Goal: Information Seeking & Learning: Learn about a topic

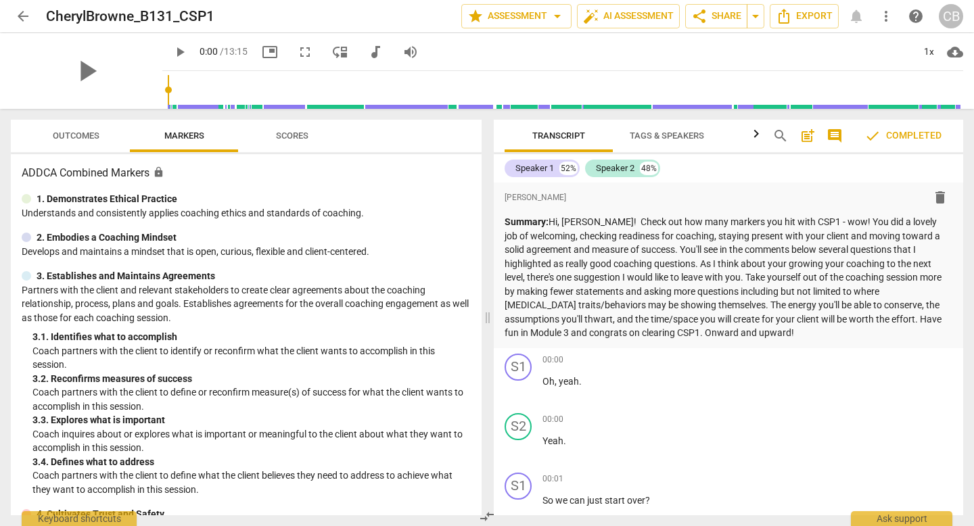
click at [22, 15] on span "arrow_back" at bounding box center [23, 16] width 16 height 16
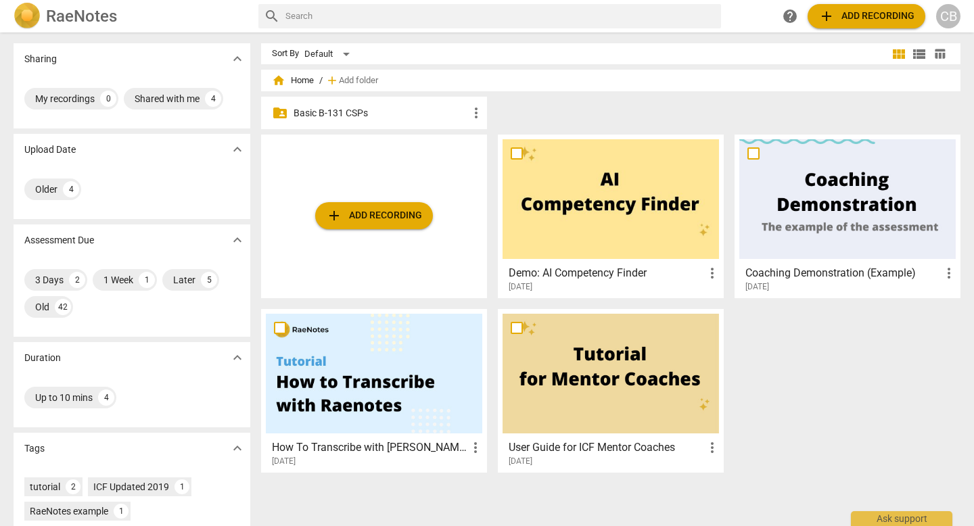
click at [384, 110] on p "Basic B-131 CSPs" at bounding box center [381, 113] width 174 height 14
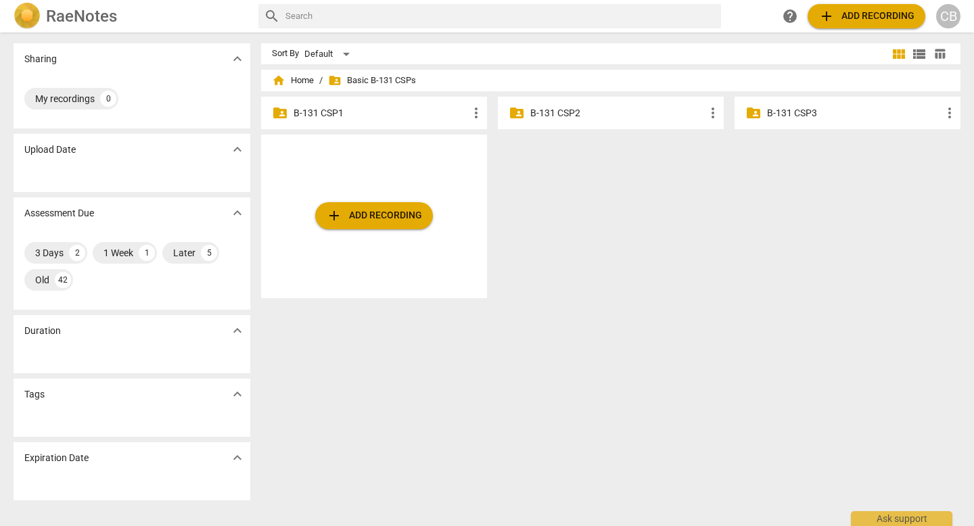
click at [779, 118] on p "B-131 CSP3" at bounding box center [854, 113] width 174 height 14
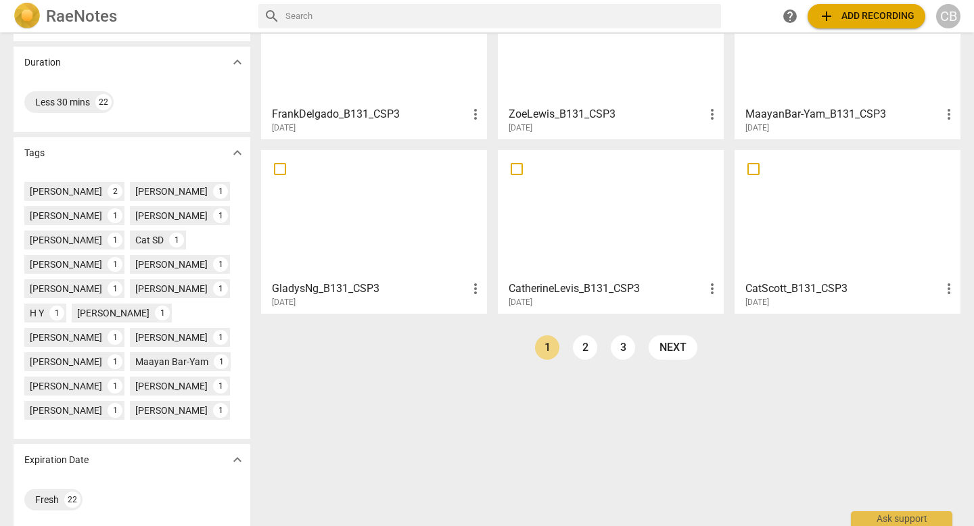
scroll to position [304, 0]
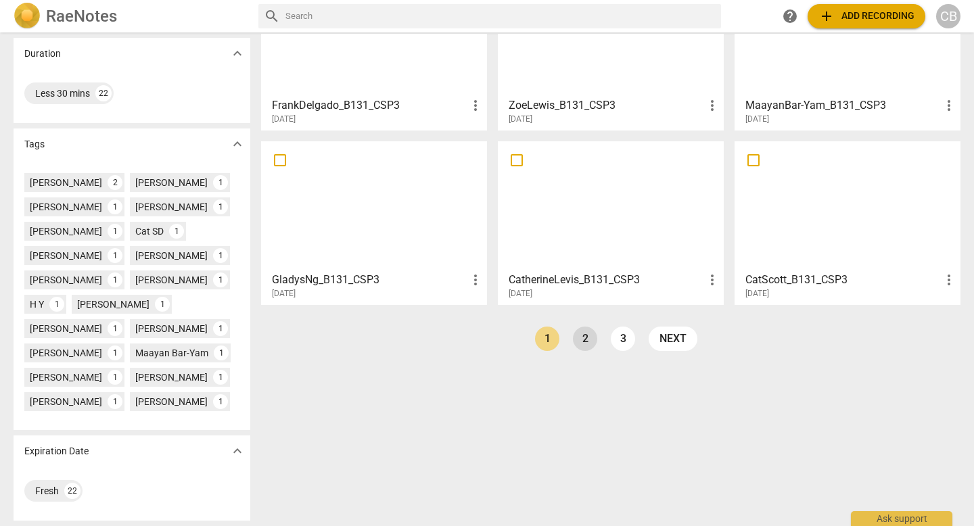
click at [580, 344] on link "2" at bounding box center [585, 339] width 24 height 24
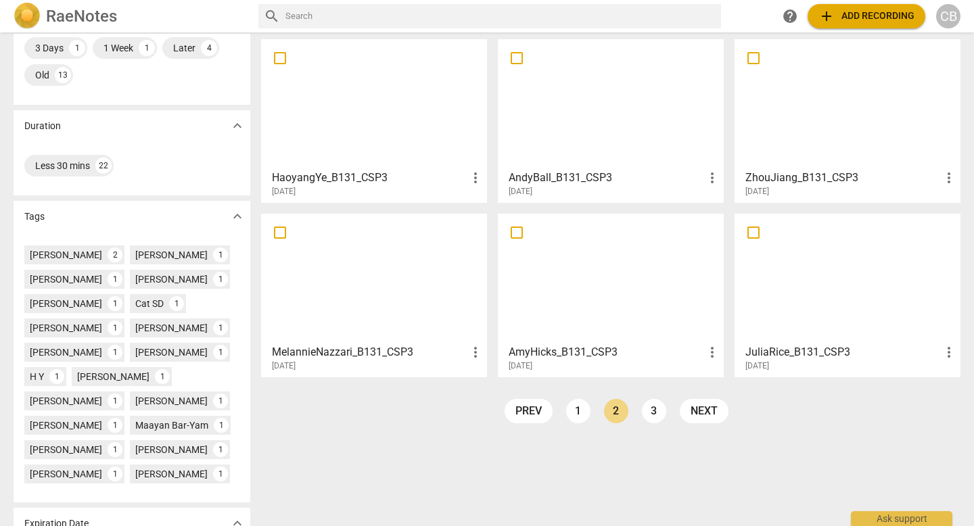
scroll to position [235, 0]
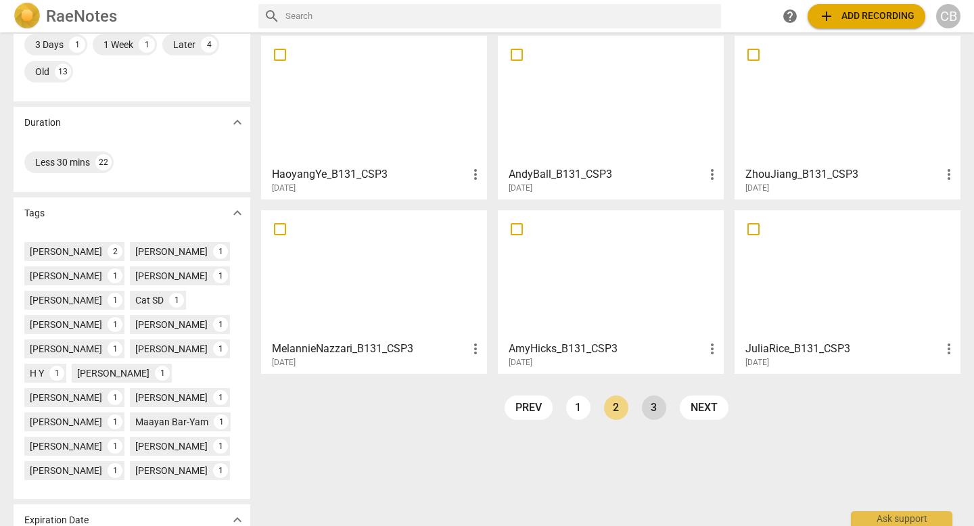
click at [649, 409] on link "3" at bounding box center [654, 408] width 24 height 24
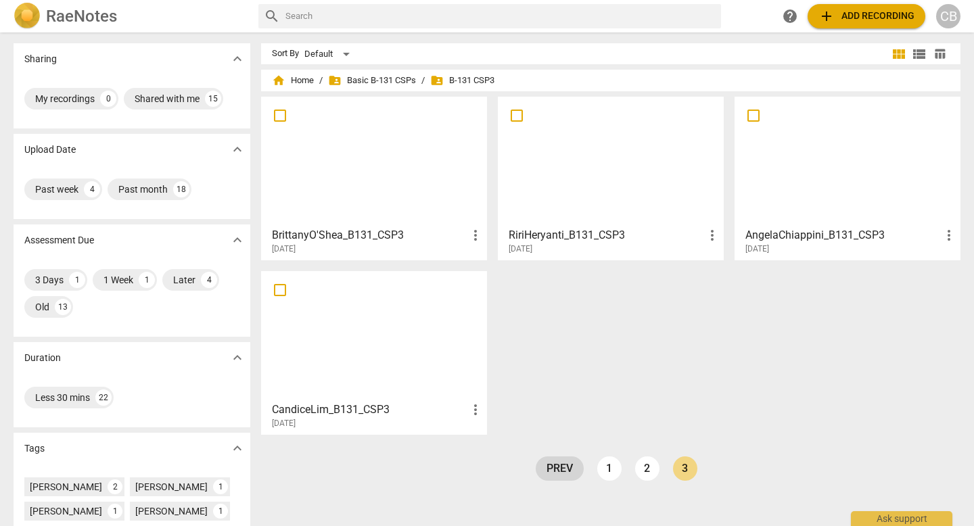
click at [563, 472] on link "prev" at bounding box center [560, 469] width 48 height 24
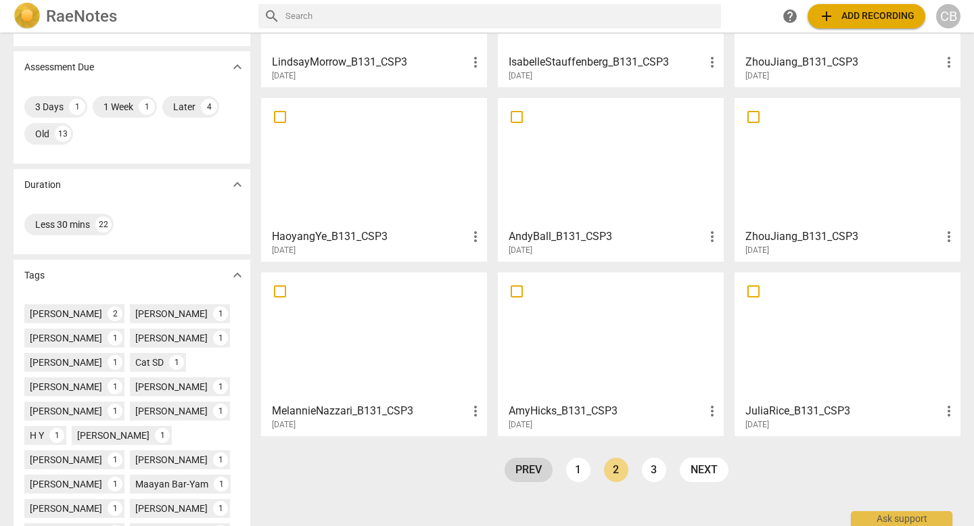
scroll to position [180, 0]
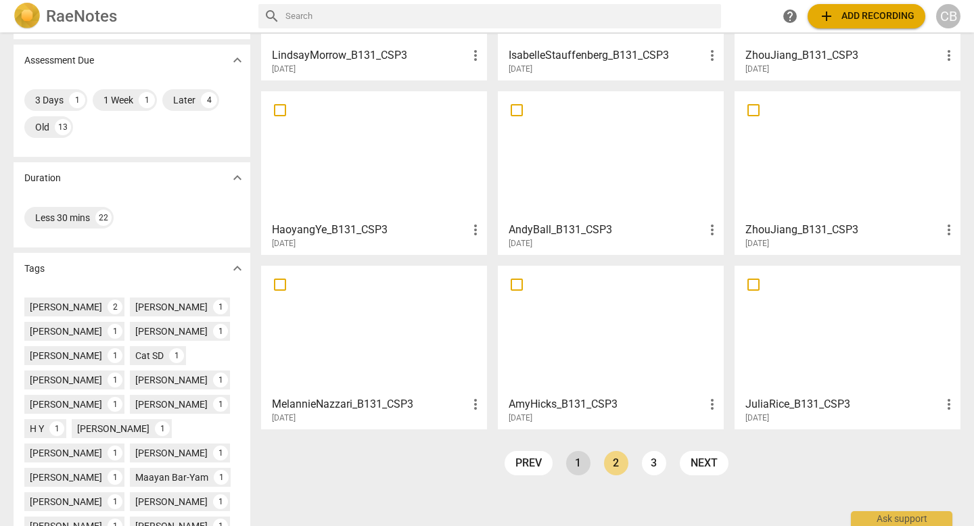
click at [578, 469] on link "1" at bounding box center [578, 463] width 24 height 24
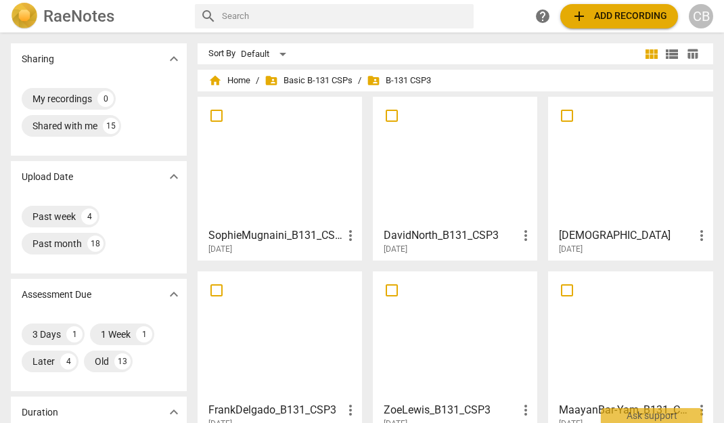
click at [605, 17] on span "add Add recording" at bounding box center [619, 16] width 96 height 16
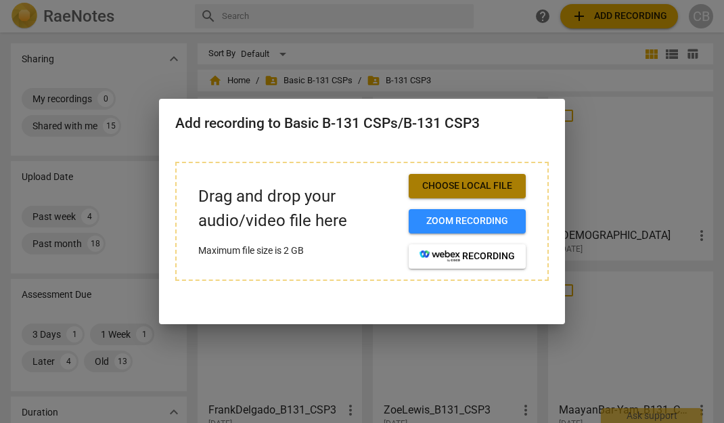
click at [470, 193] on span "Choose local file" at bounding box center [466, 186] width 95 height 14
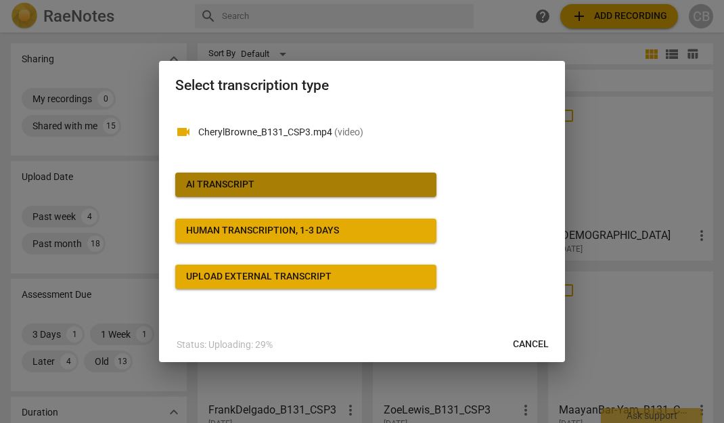
click at [243, 178] on div "AI Transcript" at bounding box center [220, 185] width 68 height 14
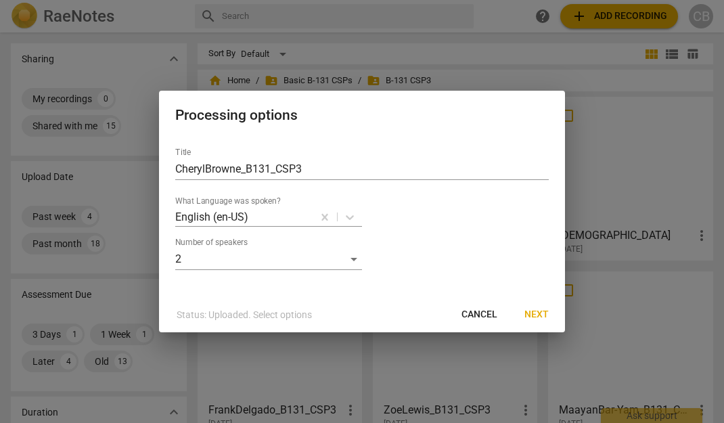
click at [536, 317] on span "Next" at bounding box center [536, 315] width 24 height 14
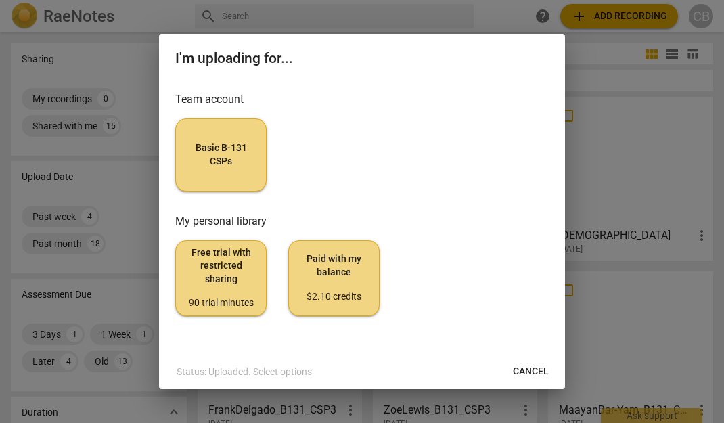
click at [228, 159] on span "Basic B-131 CSPs" at bounding box center [221, 154] width 68 height 26
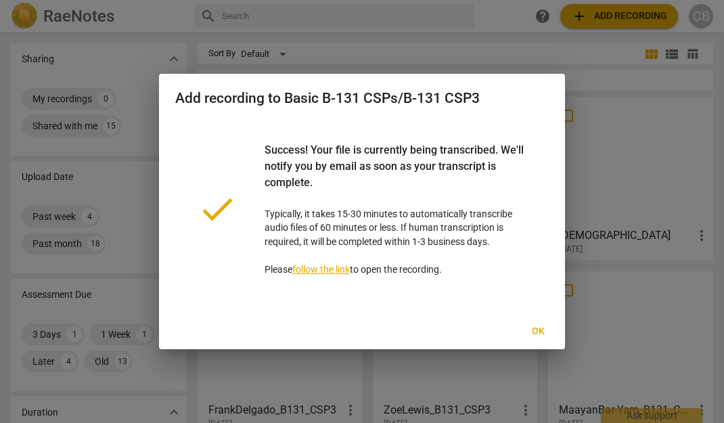
click at [539, 338] on span "Ok" at bounding box center [538, 332] width 22 height 14
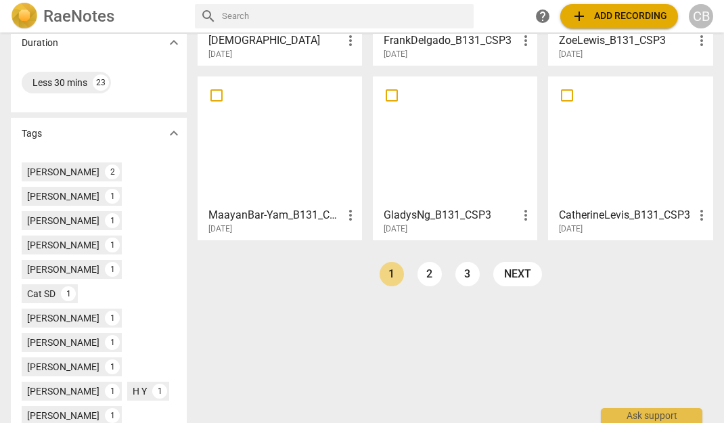
scroll to position [372, 0]
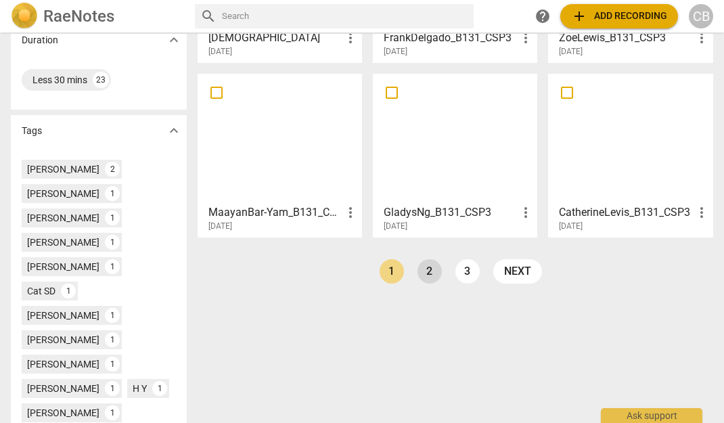
click at [423, 275] on link "2" at bounding box center [429, 271] width 24 height 24
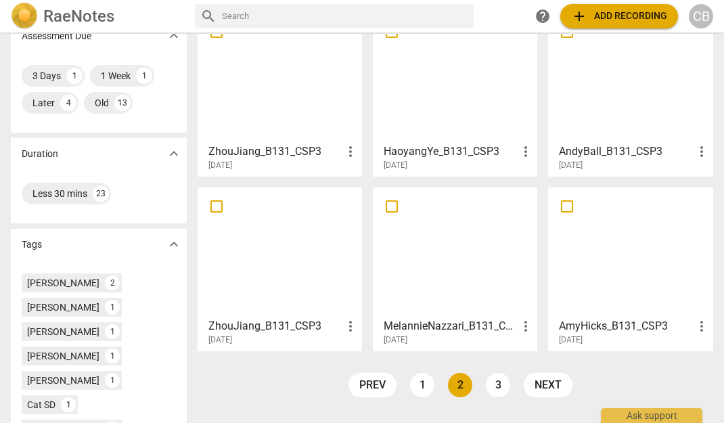
scroll to position [260, 0]
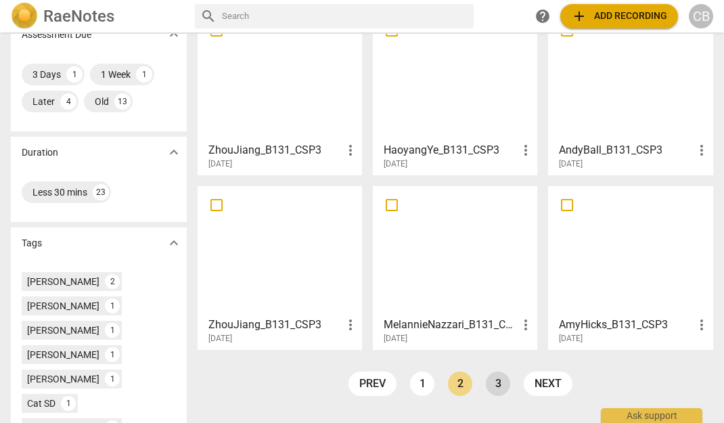
click at [496, 388] on link "3" at bounding box center [498, 383] width 24 height 24
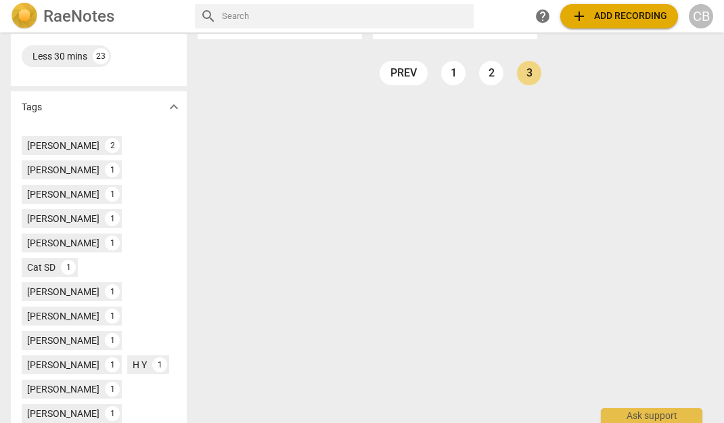
scroll to position [386, 0]
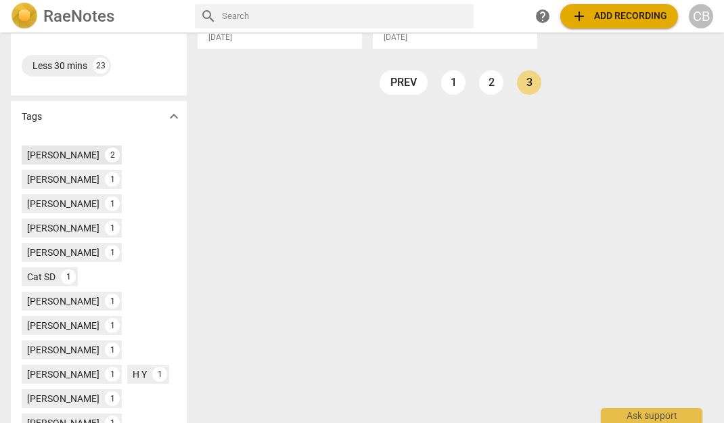
click at [60, 156] on div "[PERSON_NAME]" at bounding box center [63, 155] width 72 height 14
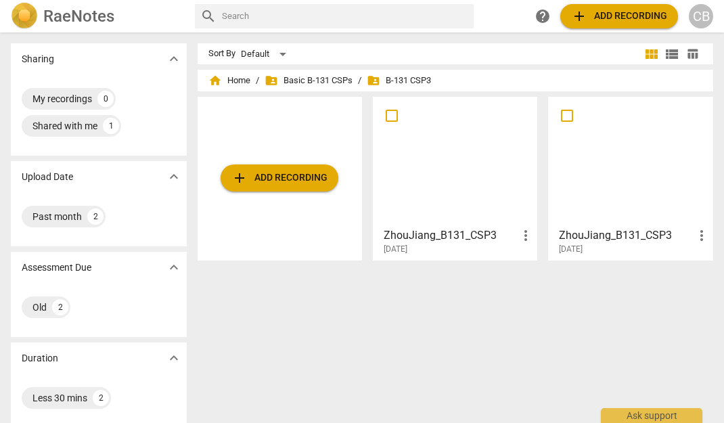
click at [440, 172] on div at bounding box center [454, 161] width 155 height 120
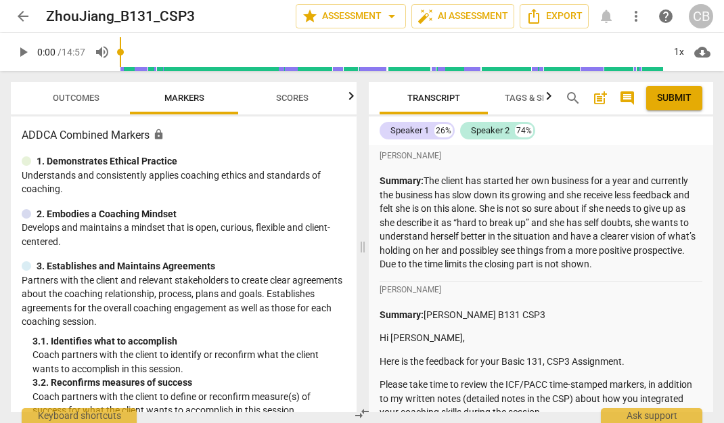
click at [65, 93] on span "Outcomes" at bounding box center [76, 98] width 47 height 10
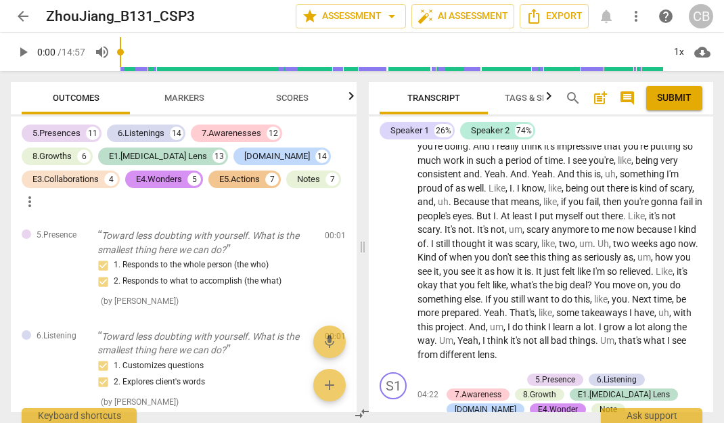
scroll to position [1901, 0]
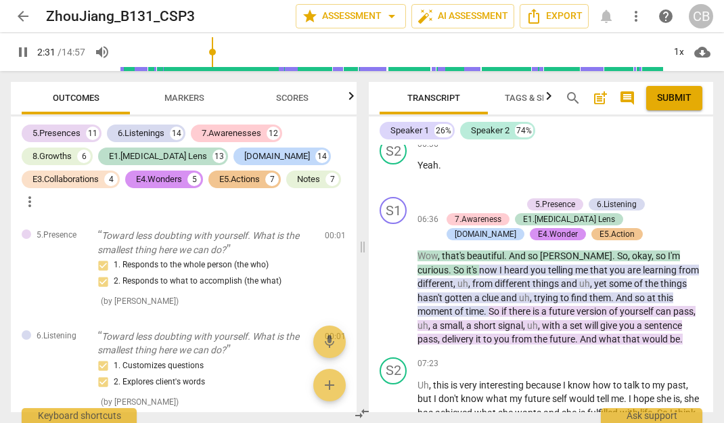
scroll to position [2918, 0]
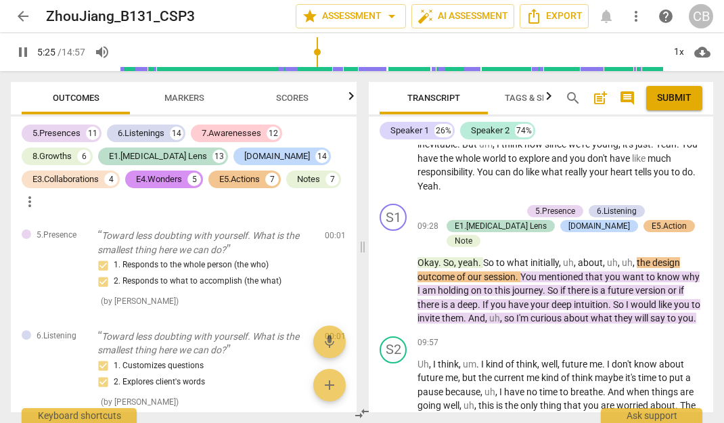
scroll to position [3607, 0]
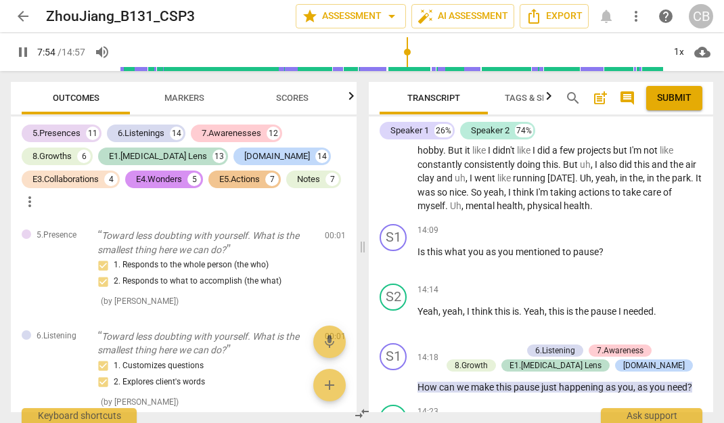
scroll to position [4714, 0]
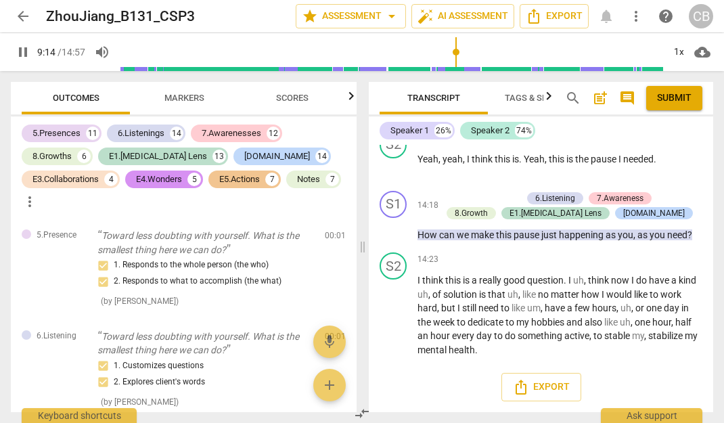
scroll to position [4988, 0]
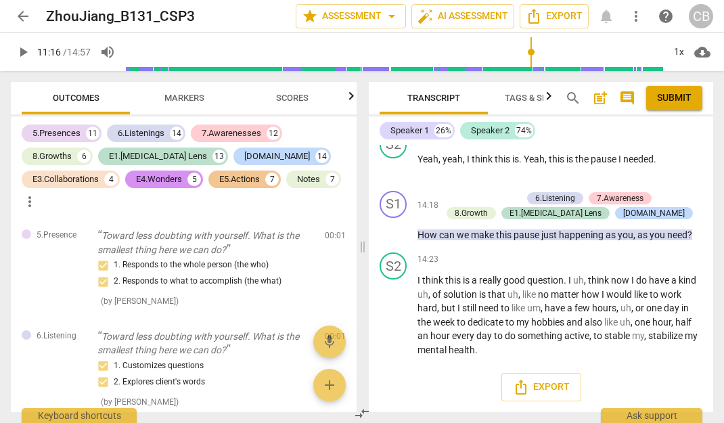
type input "897"
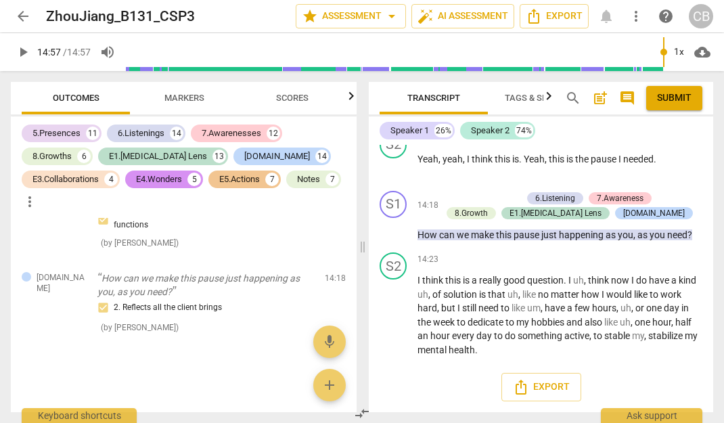
scroll to position [14037, 0]
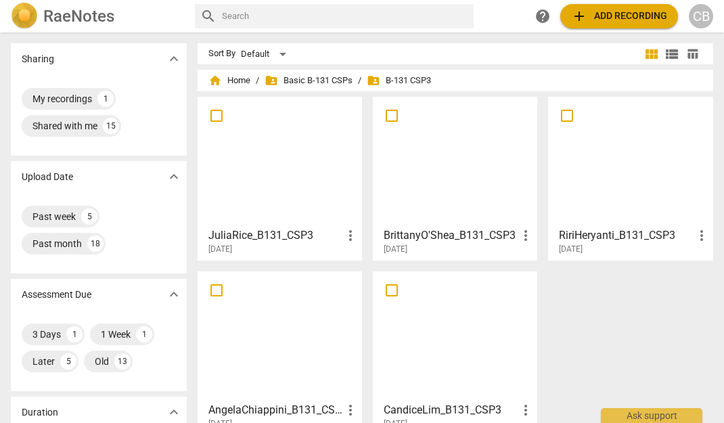
click at [260, 163] on div at bounding box center [279, 161] width 155 height 120
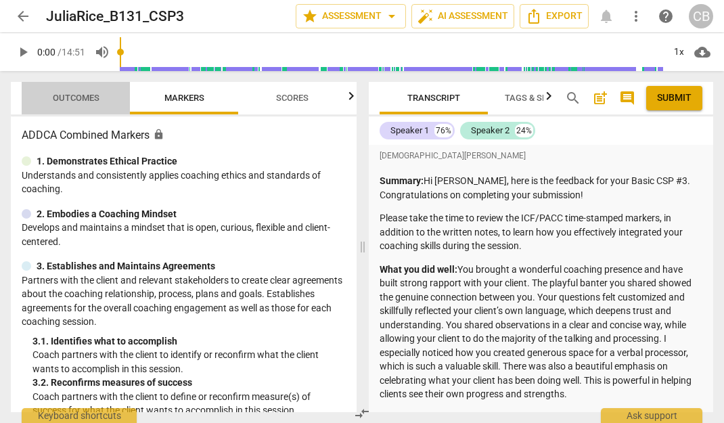
click at [84, 98] on span "Outcomes" at bounding box center [76, 98] width 47 height 10
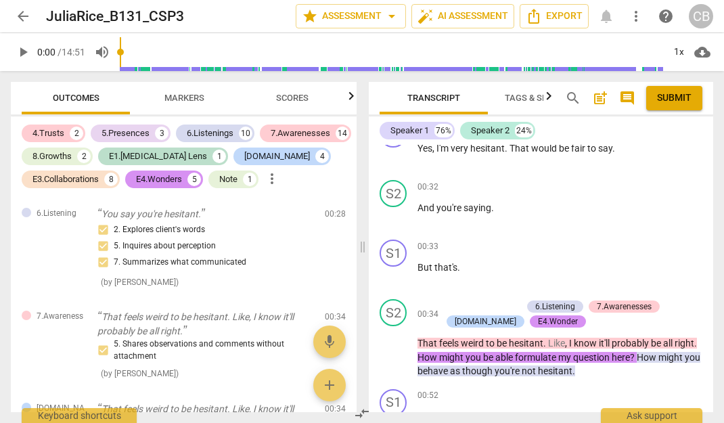
scroll to position [590, 0]
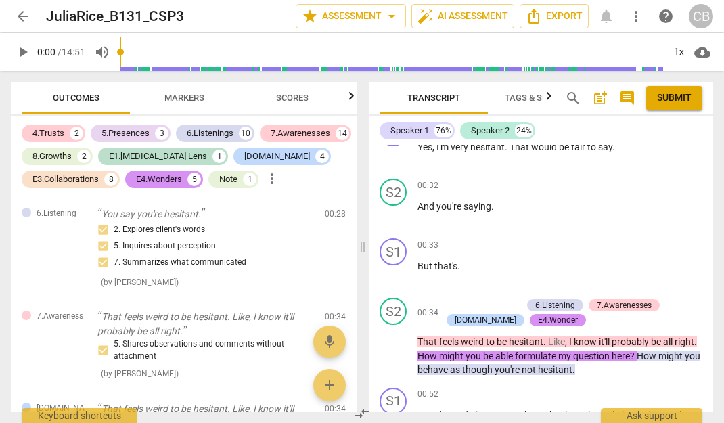
click at [395, 30] on span "play_arrow" at bounding box center [394, 22] width 16 height 16
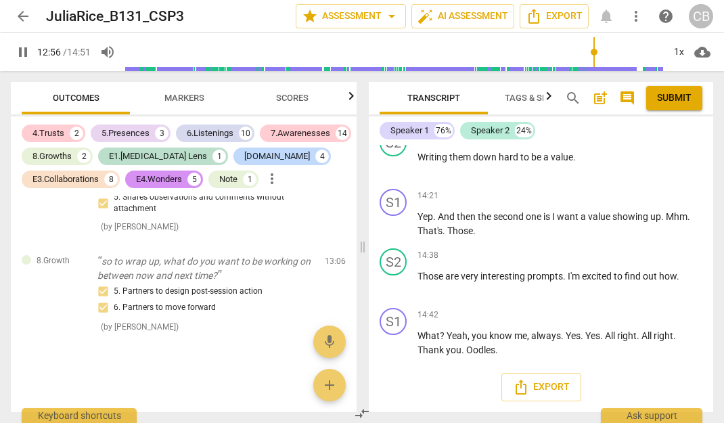
scroll to position [7430, 0]
drag, startPoint x: 419, startPoint y: 206, endPoint x: 449, endPoint y: 243, distance: 48.1
click at [449, 118] on p "You're . Yeah . And I don't . And I don't want to lose that . Ah , right , righ…" at bounding box center [559, 35] width 285 height 166
copy p "so to wrap up , what do you want to be working on between now and next time ? B…"
click at [494, 234] on span "keyboard_arrow_down" at bounding box center [494, 232] width 16 height 16
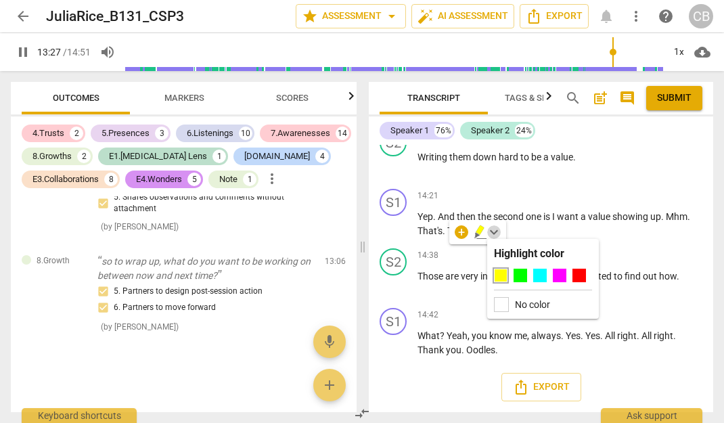
click at [494, 234] on span "keyboard_arrow_down" at bounding box center [494, 232] width 16 height 16
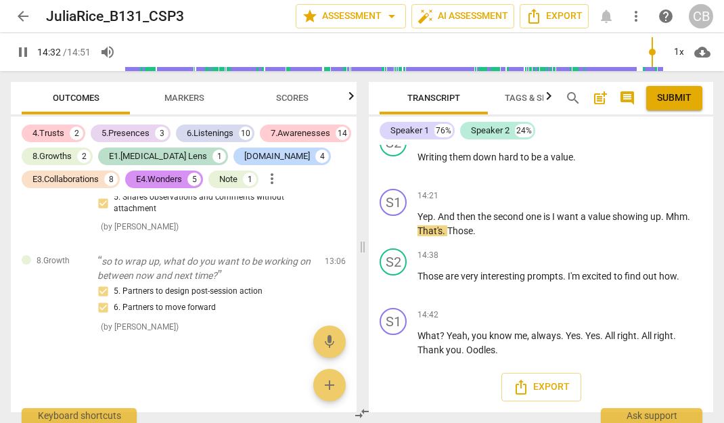
scroll to position [7728, 0]
type input "891"
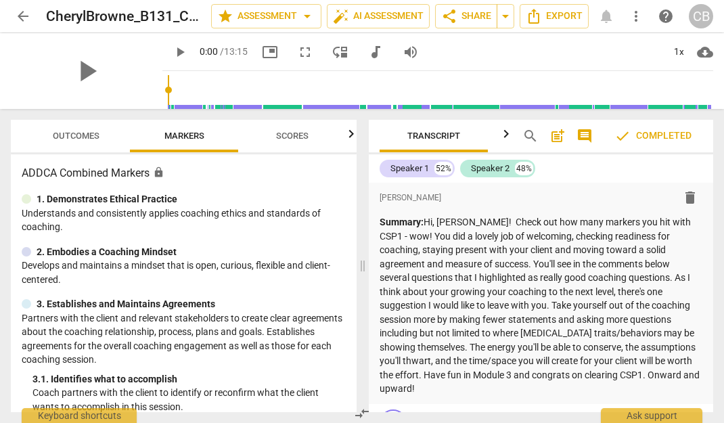
click at [19, 14] on span "arrow_back" at bounding box center [23, 16] width 16 height 16
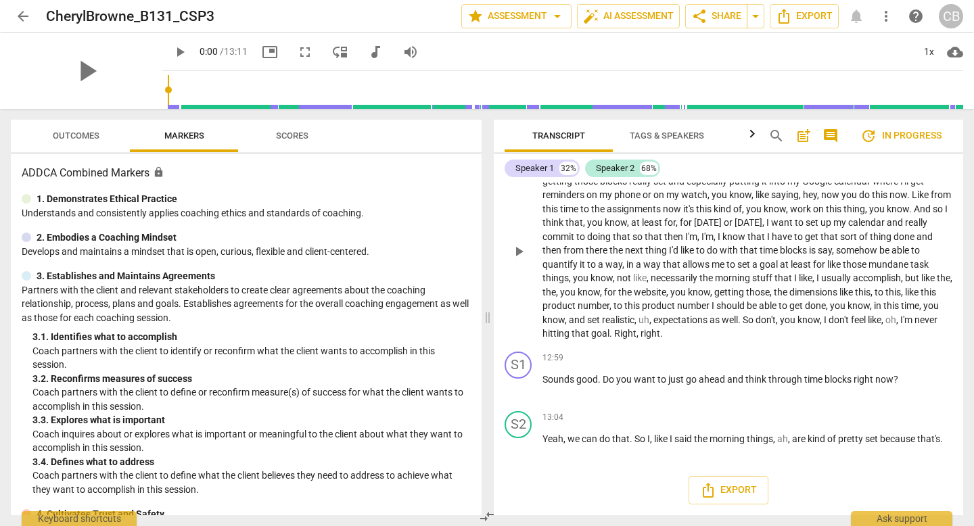
scroll to position [3368, 0]
click at [56, 133] on span "Outcomes" at bounding box center [76, 136] width 47 height 10
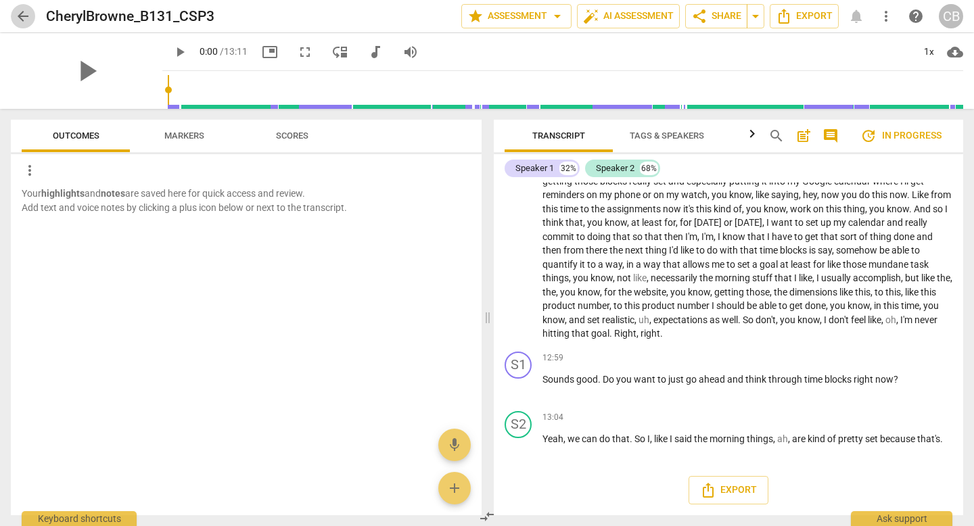
click at [24, 16] on span "arrow_back" at bounding box center [23, 16] width 16 height 16
